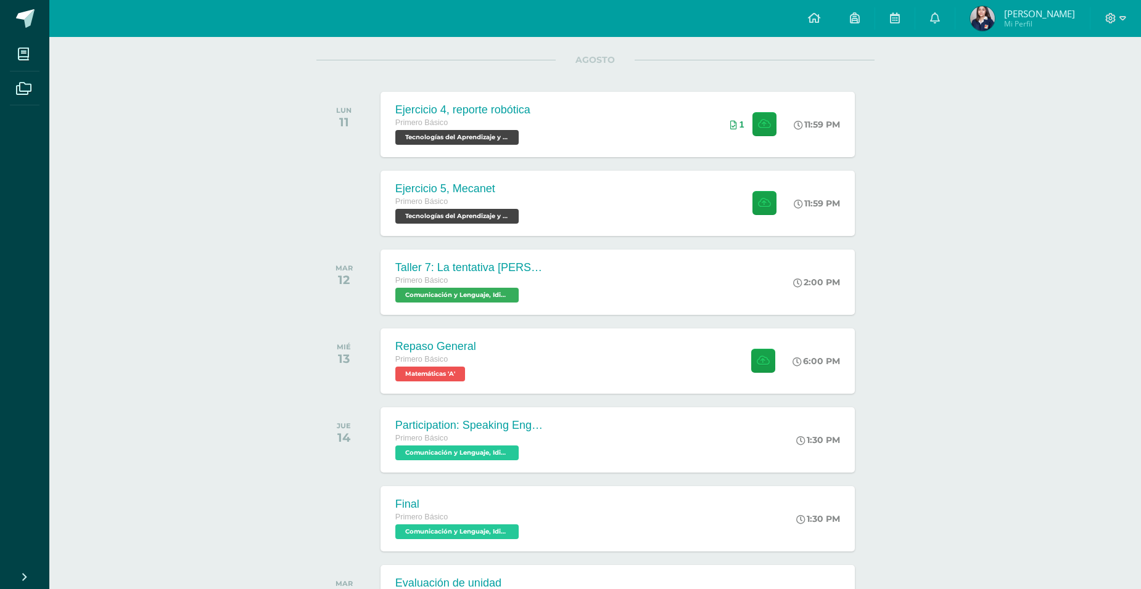
scroll to position [130, 0]
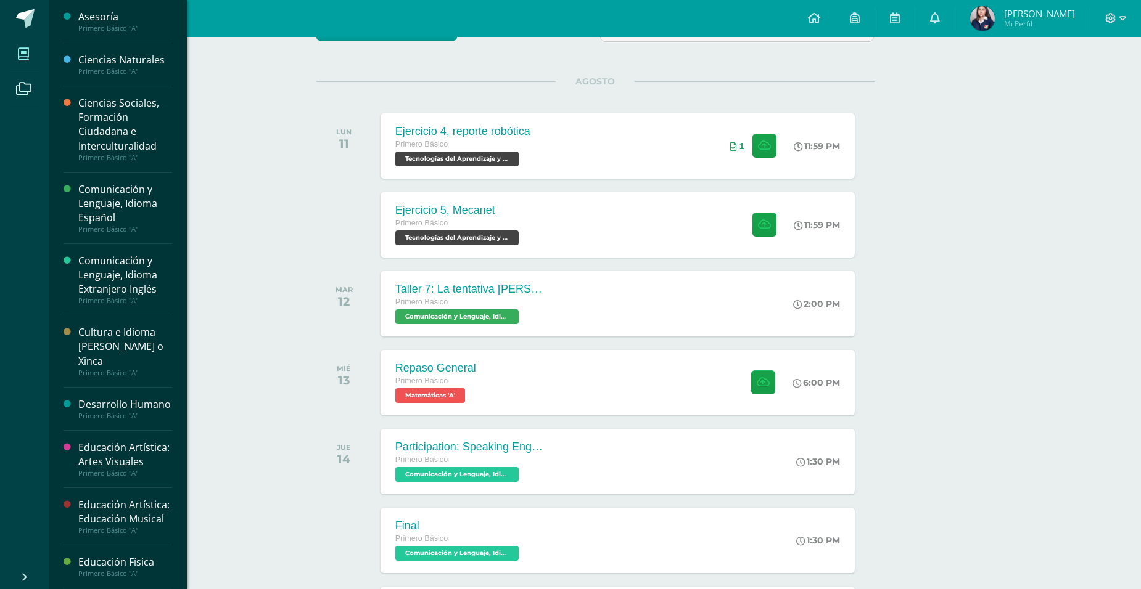
click at [34, 57] on span at bounding box center [24, 54] width 28 height 28
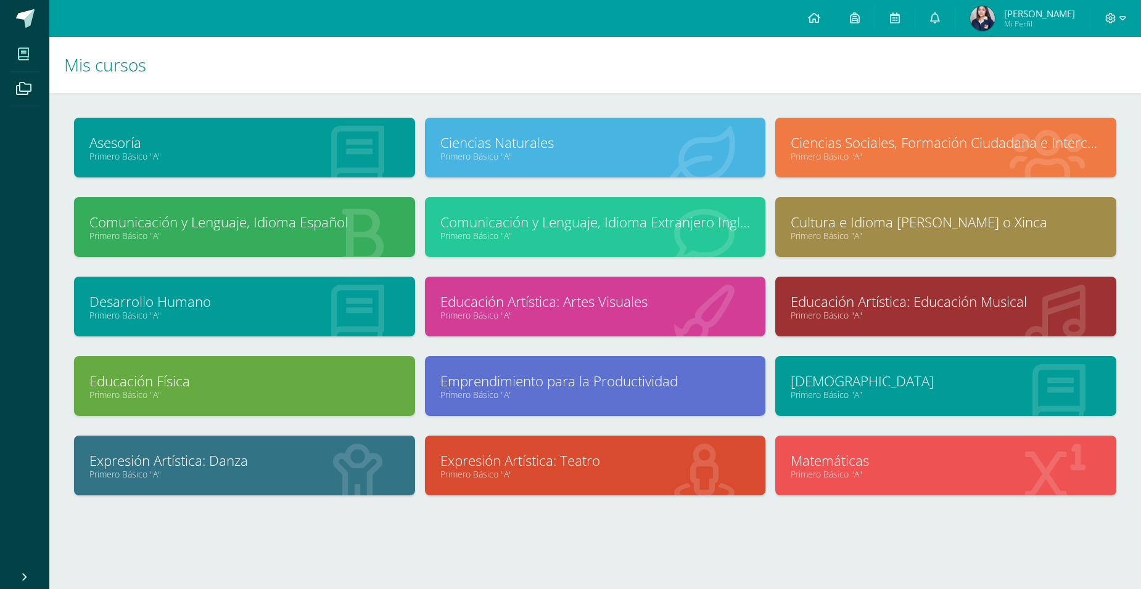
click at [324, 227] on link "Comunicación y Lenguaje, Idioma Español" at bounding box center [244, 222] width 310 height 19
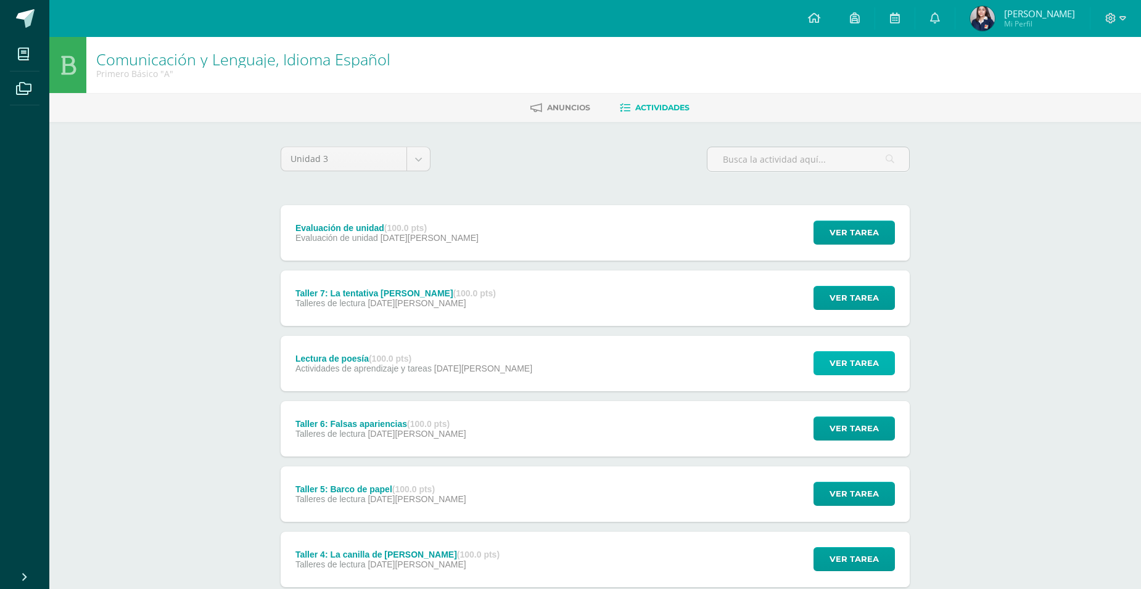
click at [863, 364] on span "Ver tarea" at bounding box center [853, 363] width 49 height 23
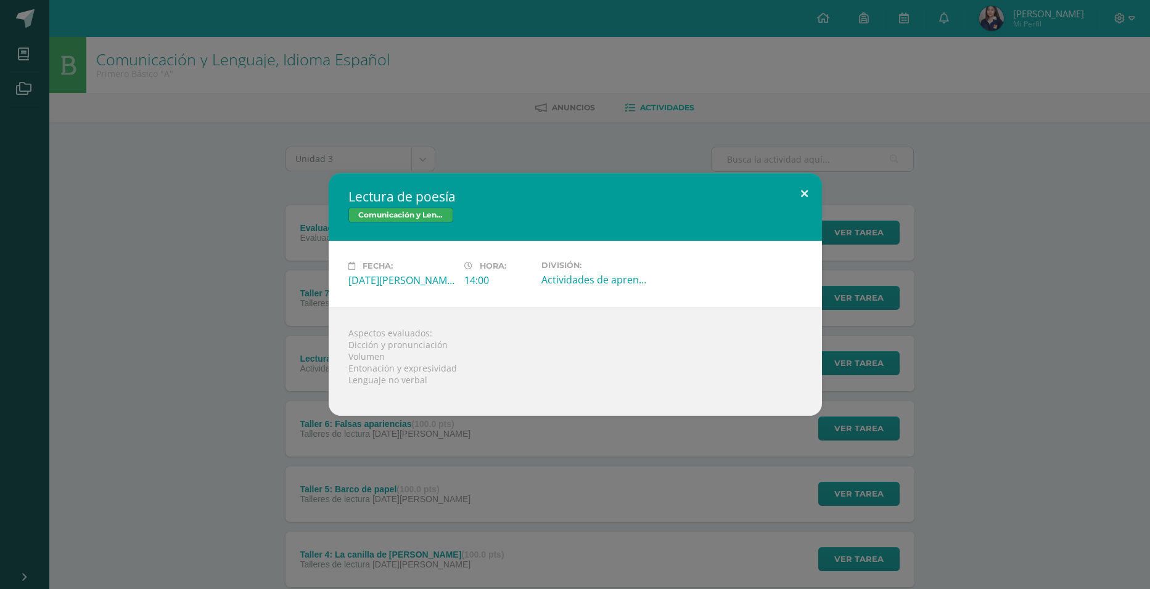
click at [804, 189] on button at bounding box center [804, 194] width 35 height 42
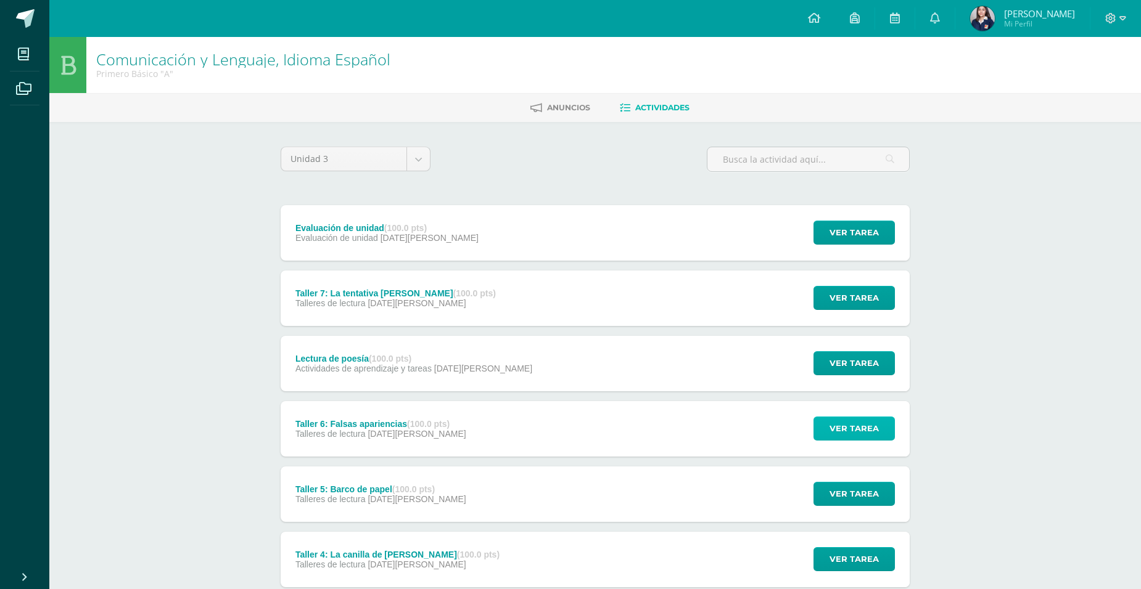
click at [872, 429] on span "Ver tarea" at bounding box center [853, 428] width 49 height 23
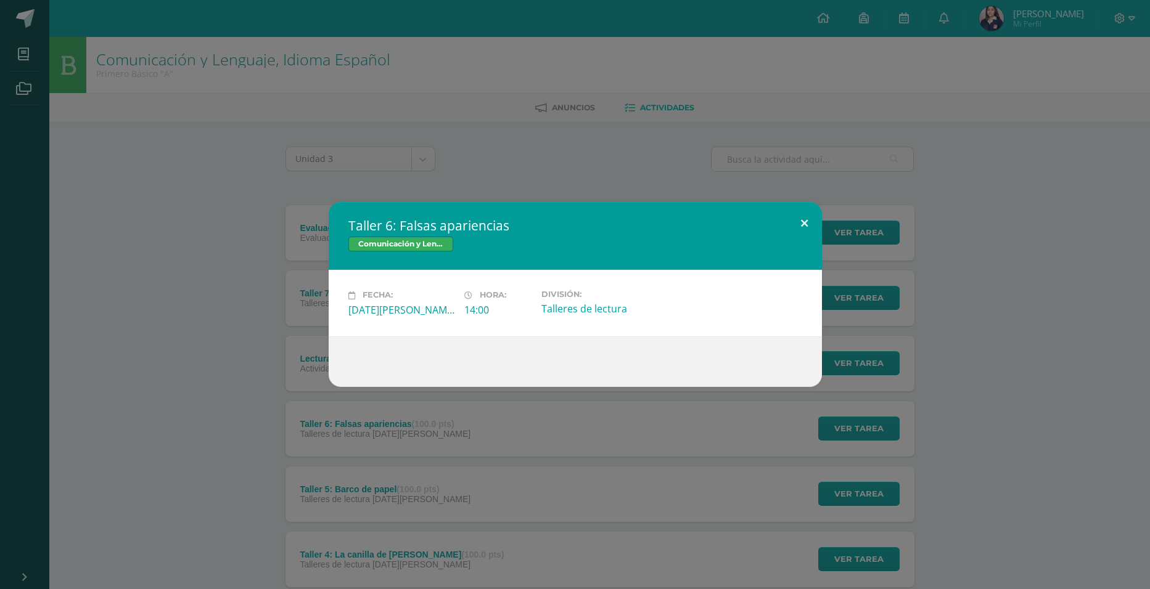
click at [801, 221] on button at bounding box center [804, 223] width 35 height 42
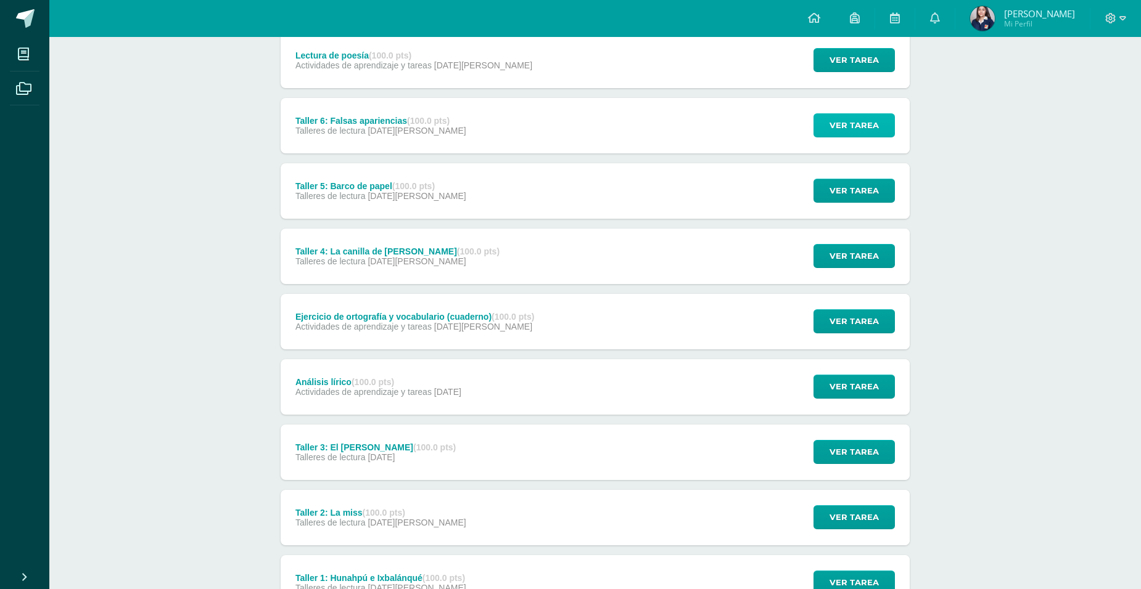
scroll to position [308, 0]
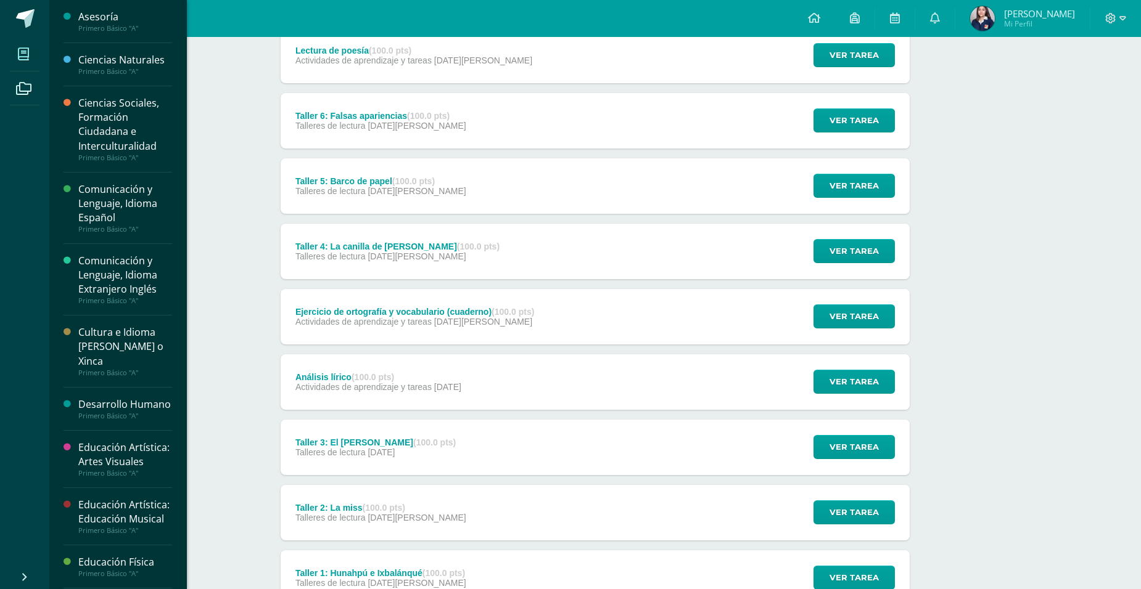
click at [27, 45] on span at bounding box center [24, 54] width 28 height 28
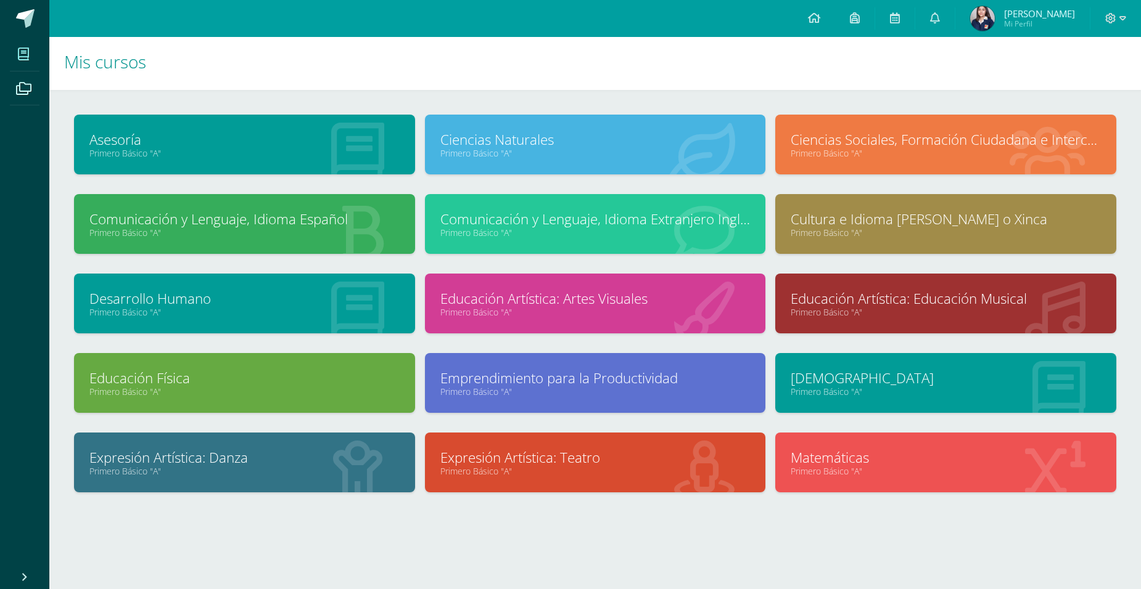
scroll to position [4, 0]
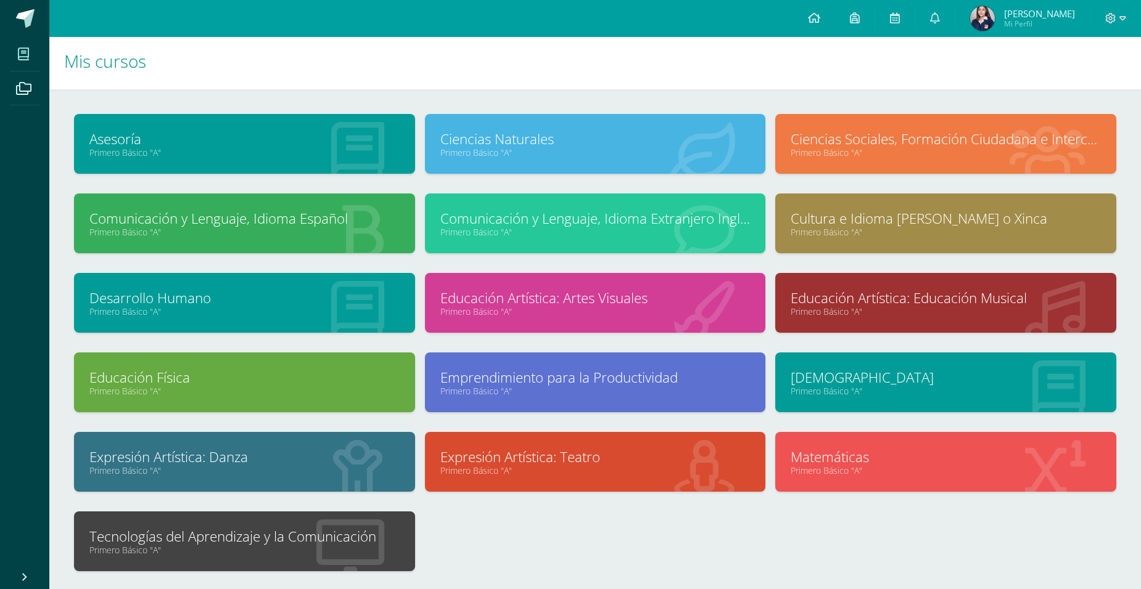
click at [317, 544] on link "Tecnologías del Aprendizaje y la Comunicación" at bounding box center [244, 536] width 310 height 19
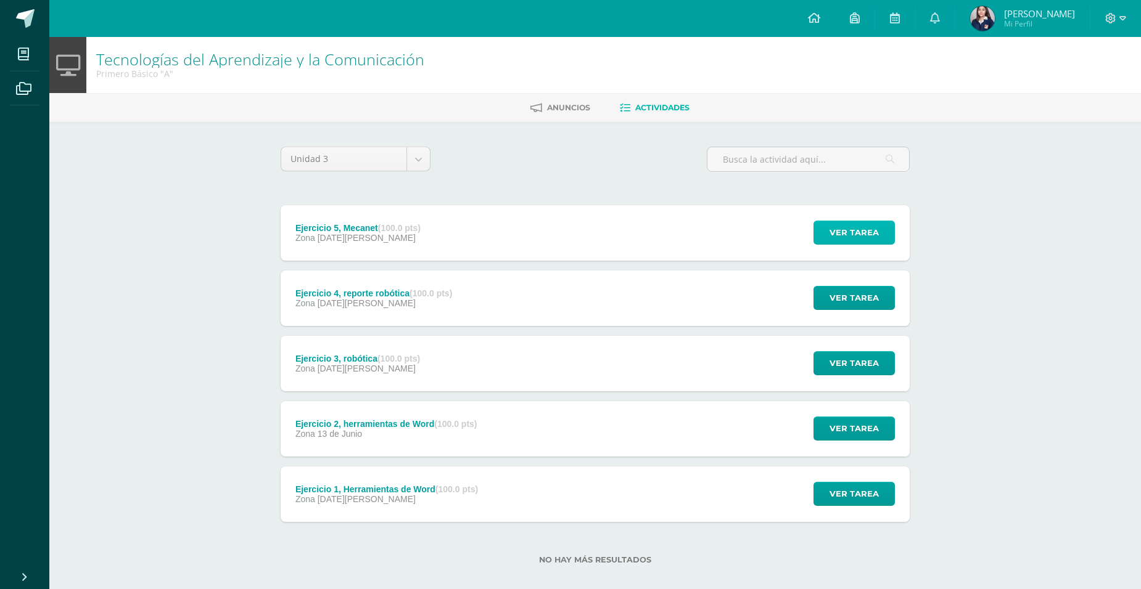
click at [850, 224] on span "Ver tarea" at bounding box center [853, 232] width 49 height 23
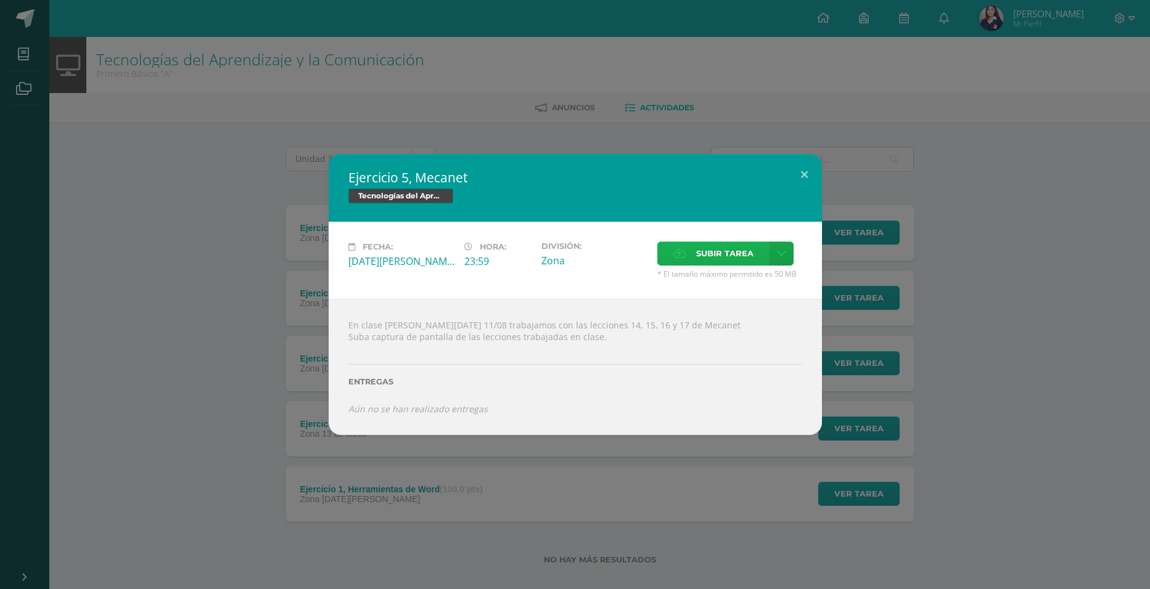
click at [714, 255] on span "Subir tarea" at bounding box center [724, 253] width 57 height 23
click at [0, 0] on input "Subir tarea" at bounding box center [0, 0] width 0 height 0
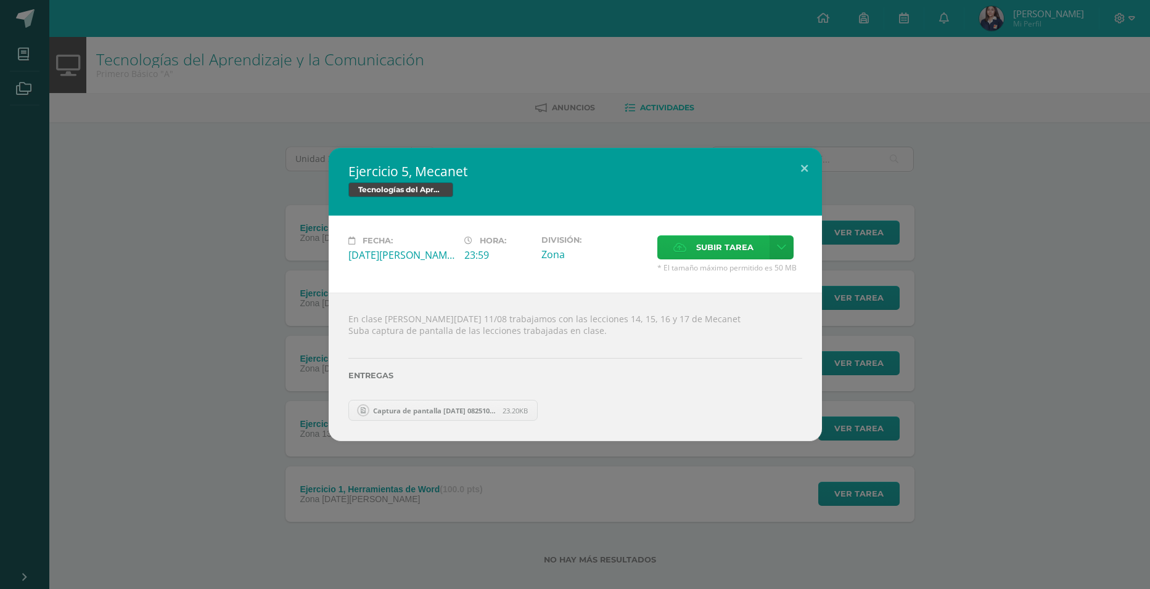
click at [711, 251] on span "Subir tarea" at bounding box center [724, 247] width 57 height 23
click at [0, 0] on input "Subir tarea" at bounding box center [0, 0] width 0 height 0
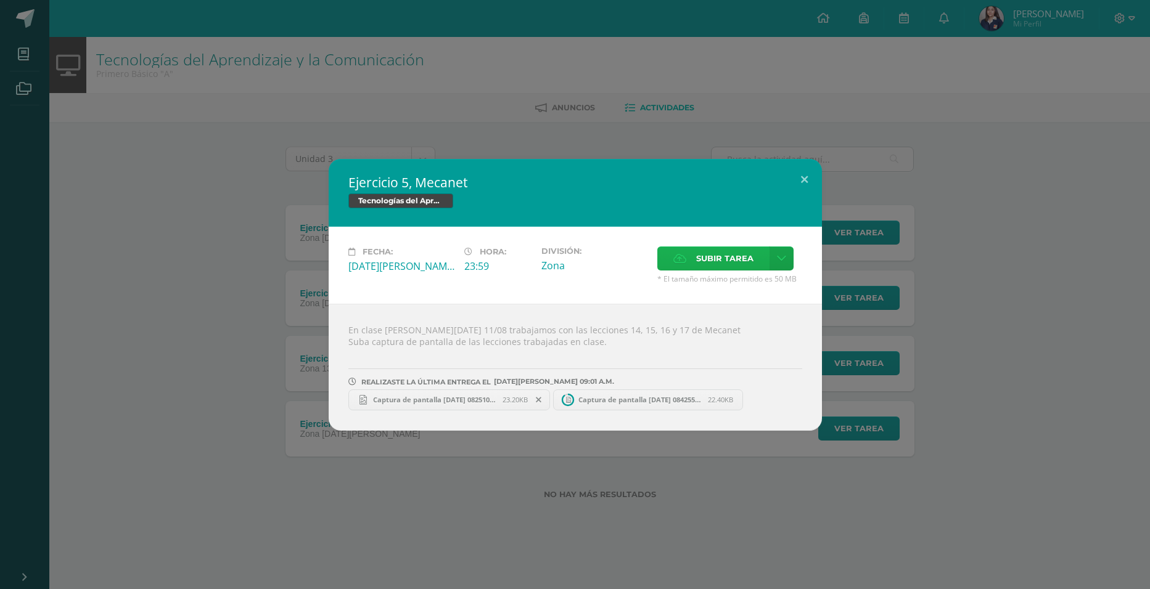
click at [729, 265] on span "Subir tarea" at bounding box center [724, 258] width 57 height 23
click at [0, 0] on input "Subir tarea" at bounding box center [0, 0] width 0 height 0
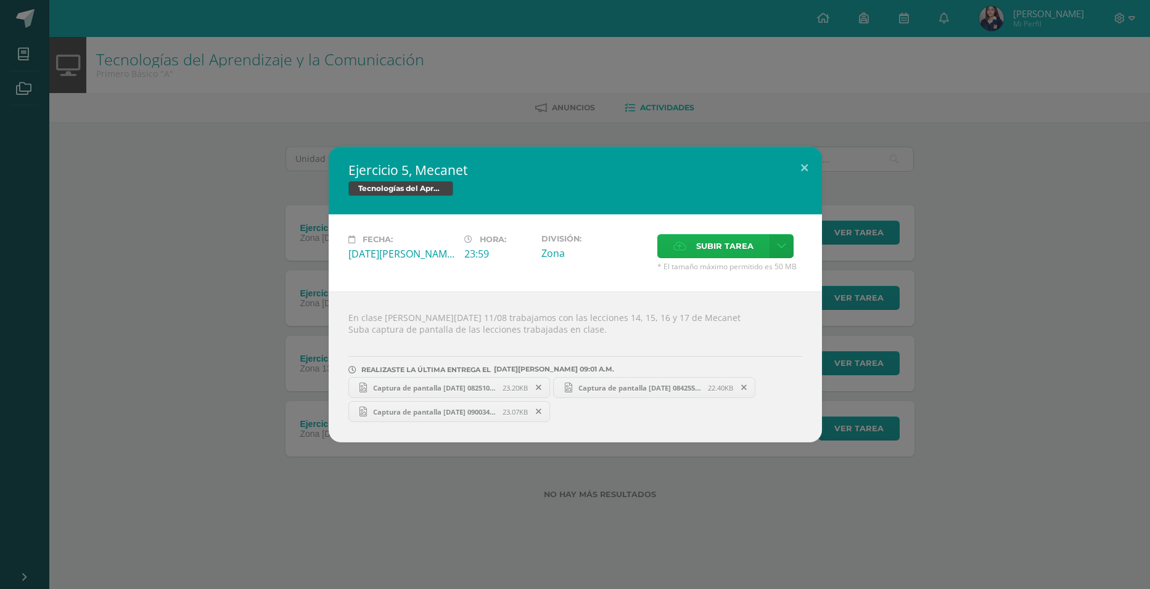
click at [732, 245] on span "Subir tarea" at bounding box center [724, 246] width 57 height 23
click at [0, 0] on input "Subir tarea" at bounding box center [0, 0] width 0 height 0
click at [776, 179] on div "Ejercicio 5, Mecanet Tecnologías del Aprendizaje y la Comunicación" at bounding box center [575, 181] width 493 height 68
